Goal: Find specific page/section: Find specific page/section

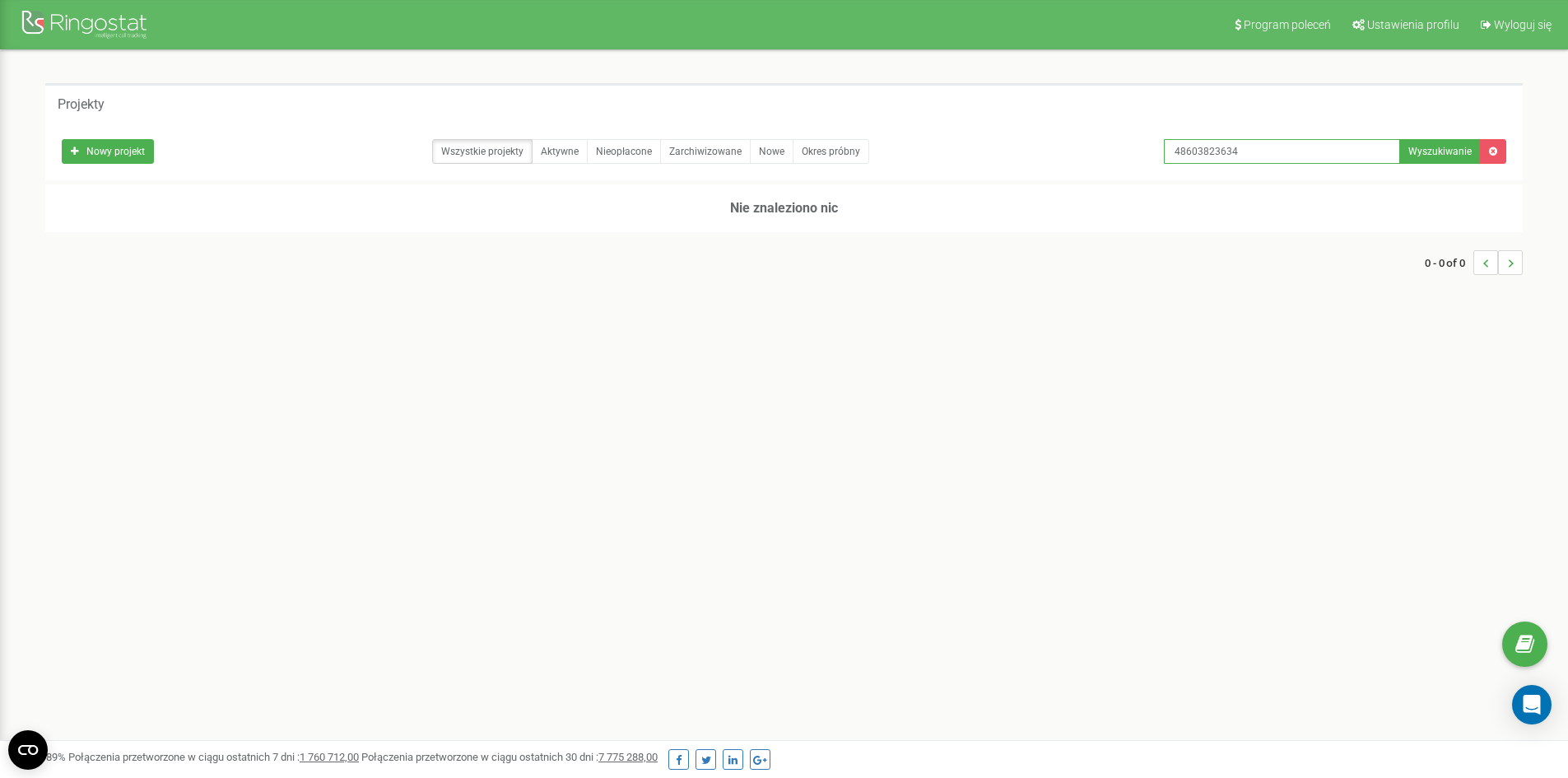
click at [1262, 148] on input "48603823634" at bounding box center [1282, 151] width 236 height 24
paste input "511 587 427"
type input "511 587 427"
click at [1428, 159] on button "Wyszukiwanie" at bounding box center [1441, 151] width 82 height 24
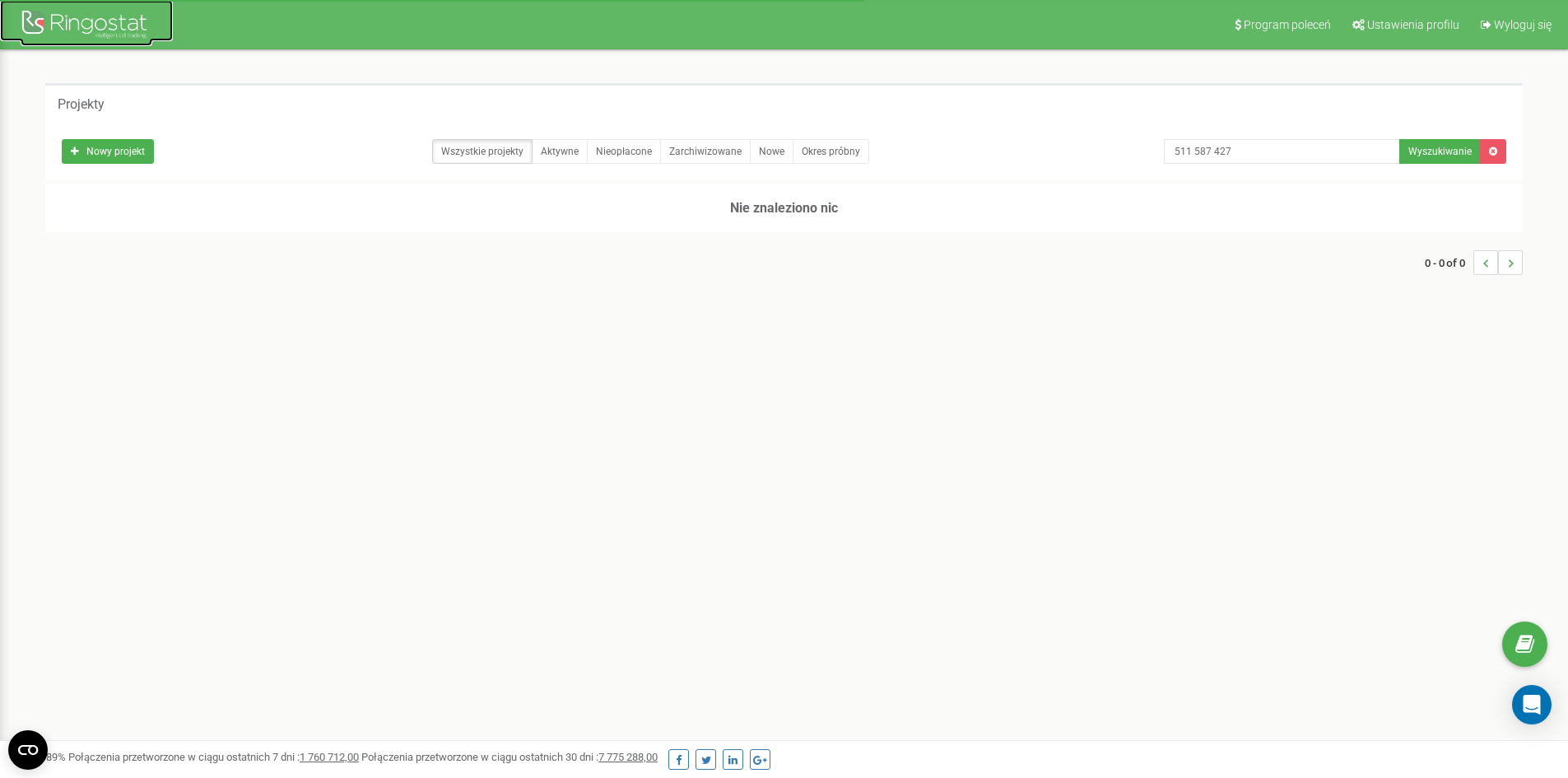
click at [99, 24] on div at bounding box center [86, 26] width 131 height 40
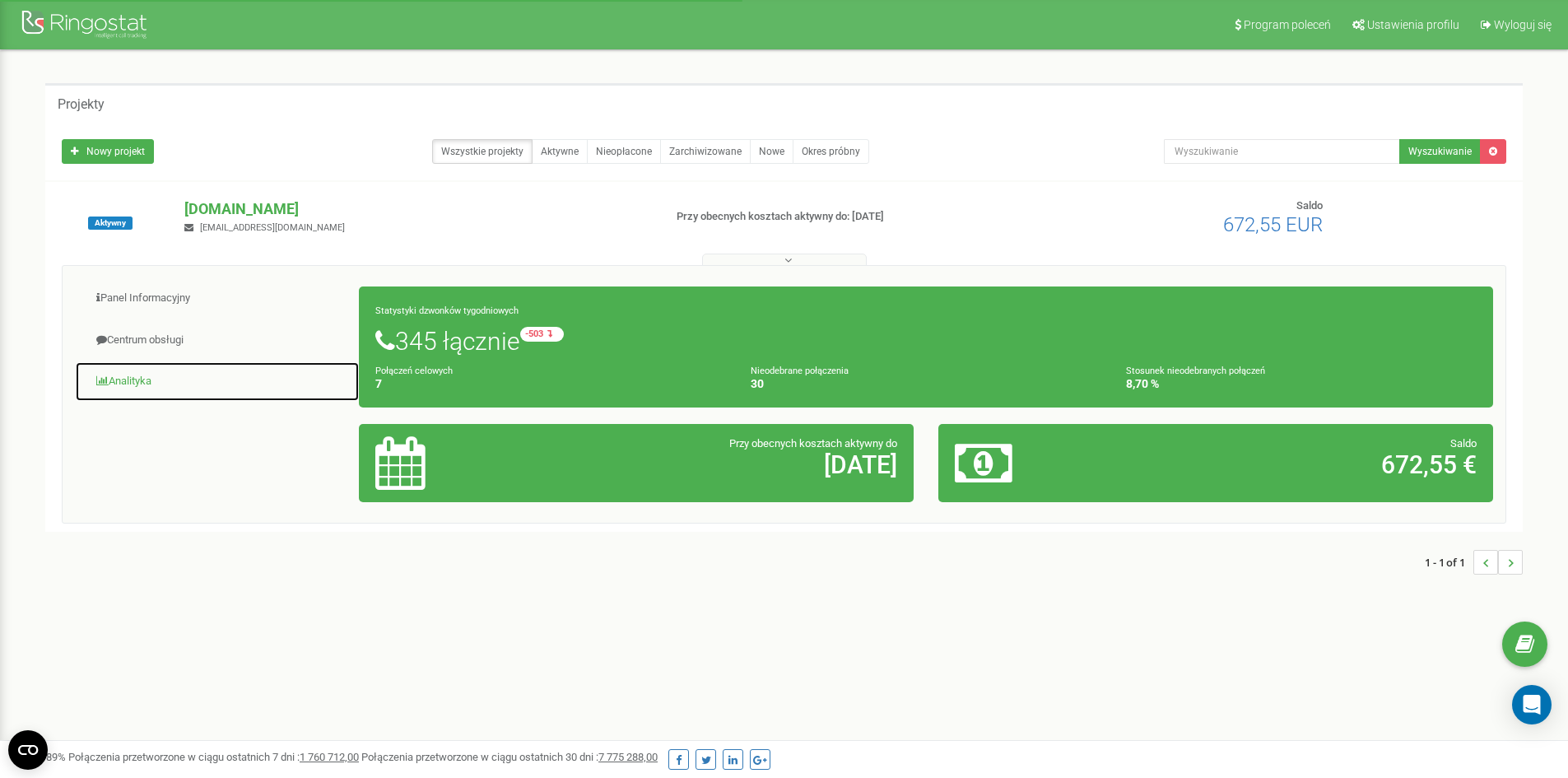
click at [152, 383] on link "Analityka" at bounding box center [217, 381] width 285 height 40
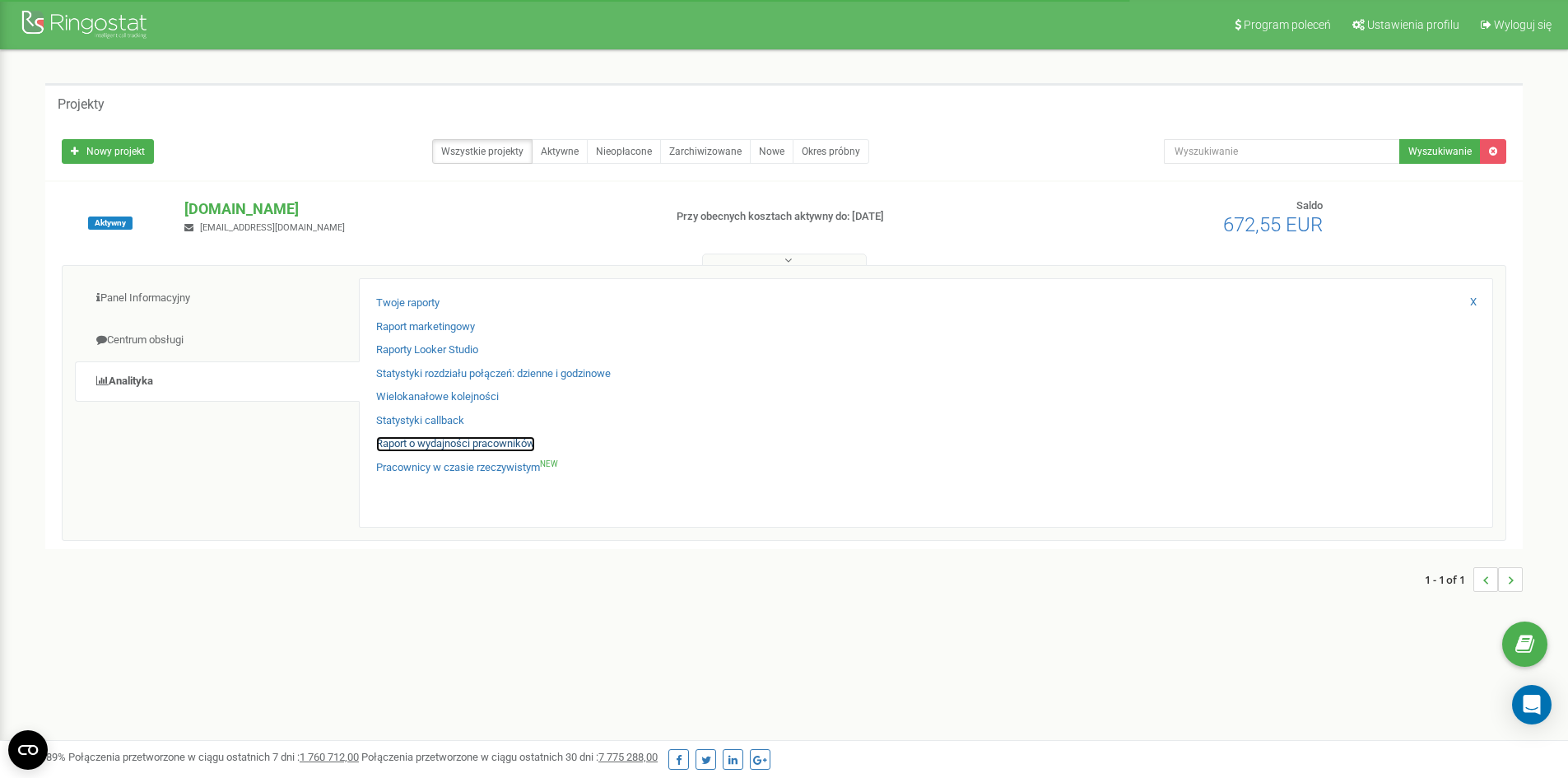
click at [451, 441] on link "Raport o wydajności pracowników" at bounding box center [455, 444] width 159 height 16
